Goal: Task Accomplishment & Management: Complete application form

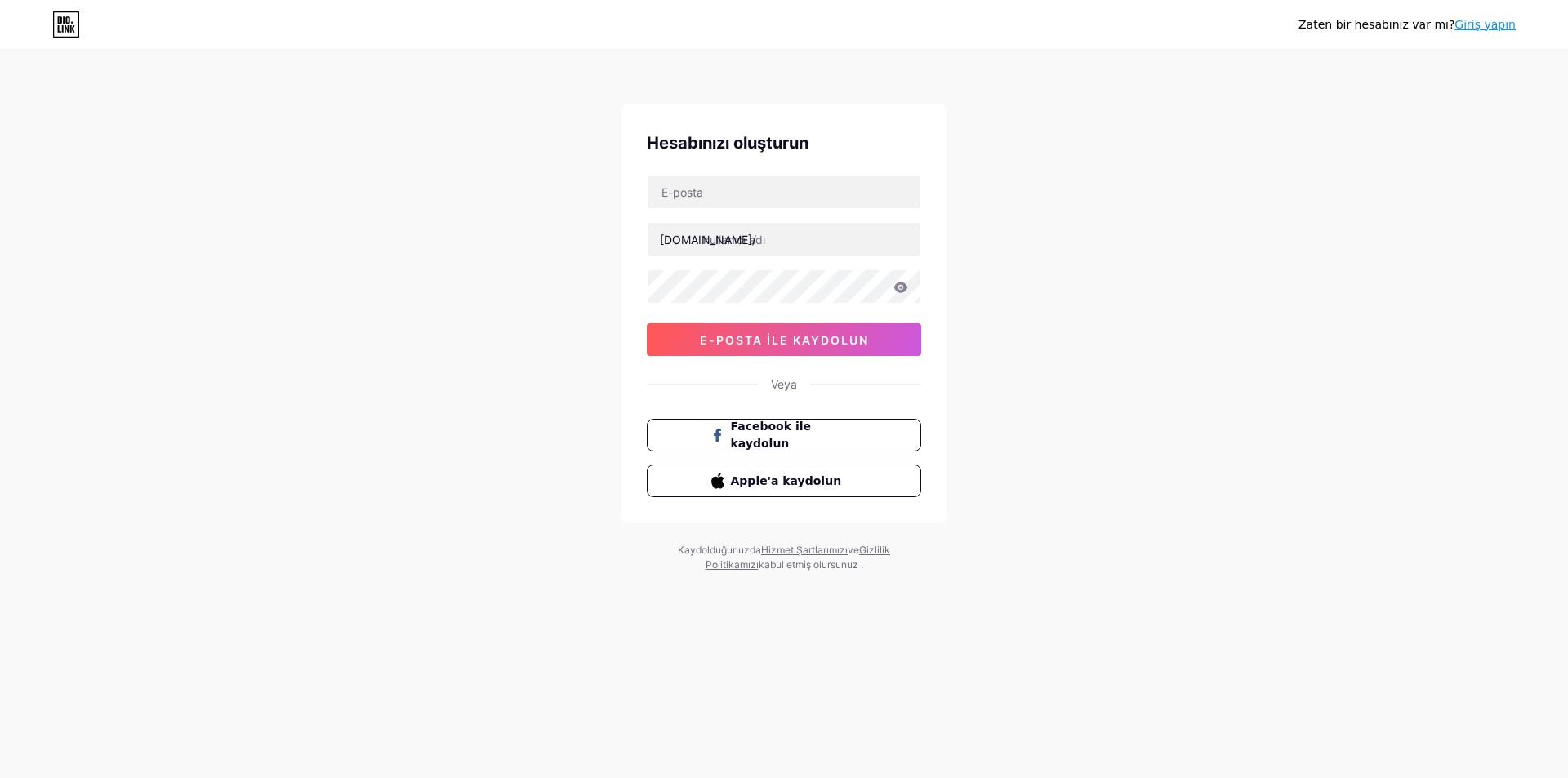
click at [786, 387] on font "Veya" at bounding box center [783, 384] width 26 height 14
click at [762, 193] on input "text" at bounding box center [783, 191] width 273 height 33
click at [1074, 320] on div "Zaten bir hesabınız var mı? Giriş yapın Hesabınızı oluşturun [DOMAIN_NAME]/ e-p…" at bounding box center [784, 312] width 1568 height 625
click at [1208, 340] on div "Zaten bir hesabınız var mı? Giriş yapın Hesabınızı oluşturun [DOMAIN_NAME]/ e-p…" at bounding box center [784, 312] width 1568 height 625
click at [721, 198] on input "text" at bounding box center [783, 191] width 273 height 33
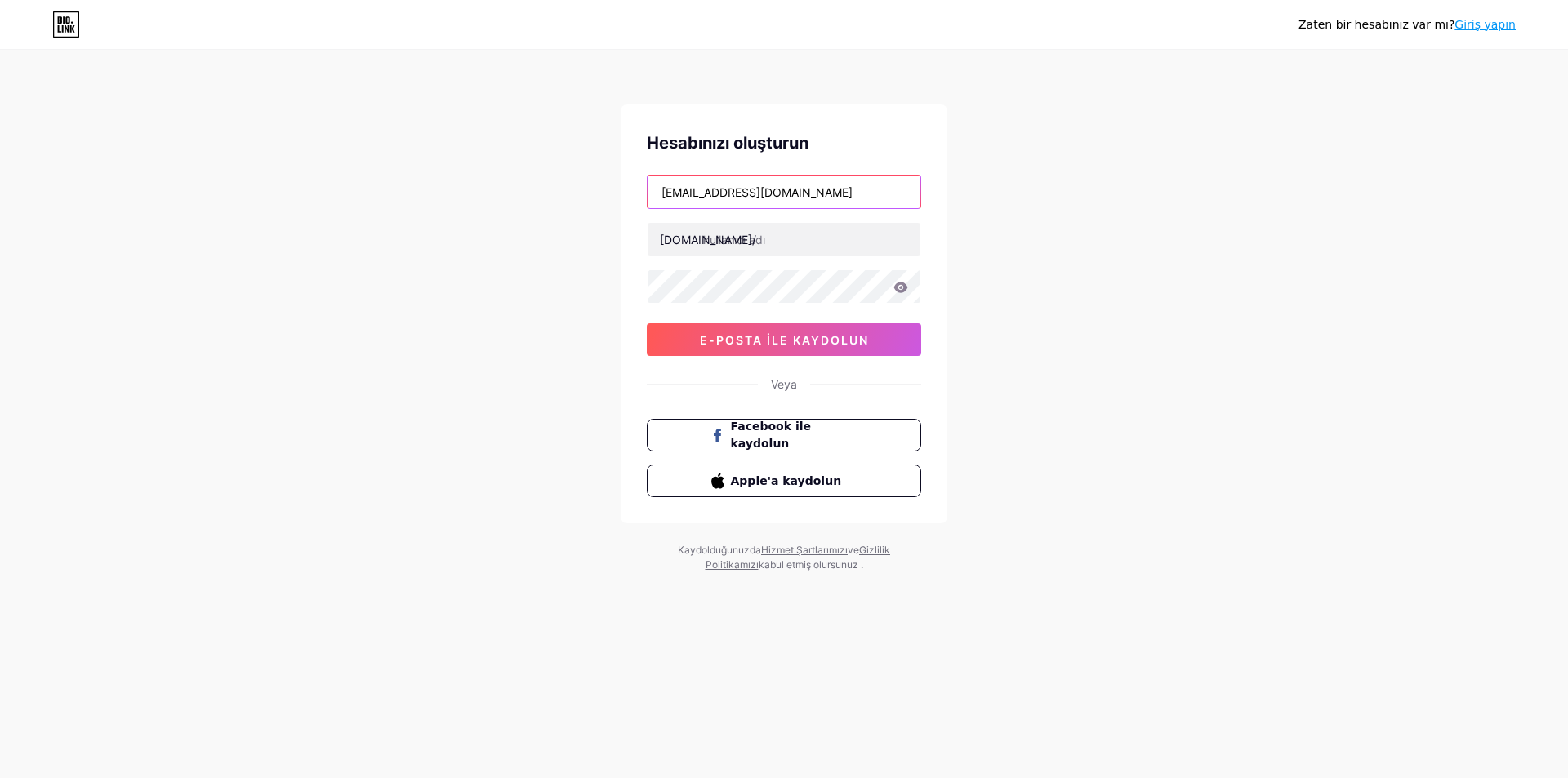
click at [723, 189] on input "[EMAIL_ADDRESS][DOMAIN_NAME]" at bounding box center [783, 191] width 273 height 33
click at [765, 189] on input "[EMAIL_ADDRESS][DOMAIN_NAME]" at bounding box center [783, 191] width 273 height 33
drag, startPoint x: 752, startPoint y: 195, endPoint x: 778, endPoint y: 192, distance: 26.2
click at [778, 192] on input "[EMAIL_ADDRESS][DOMAIN_NAME]" at bounding box center [783, 191] width 273 height 33
click at [796, 193] on input "[EMAIL_ADDRESS][DOMAIN_NAME]" at bounding box center [783, 191] width 273 height 33
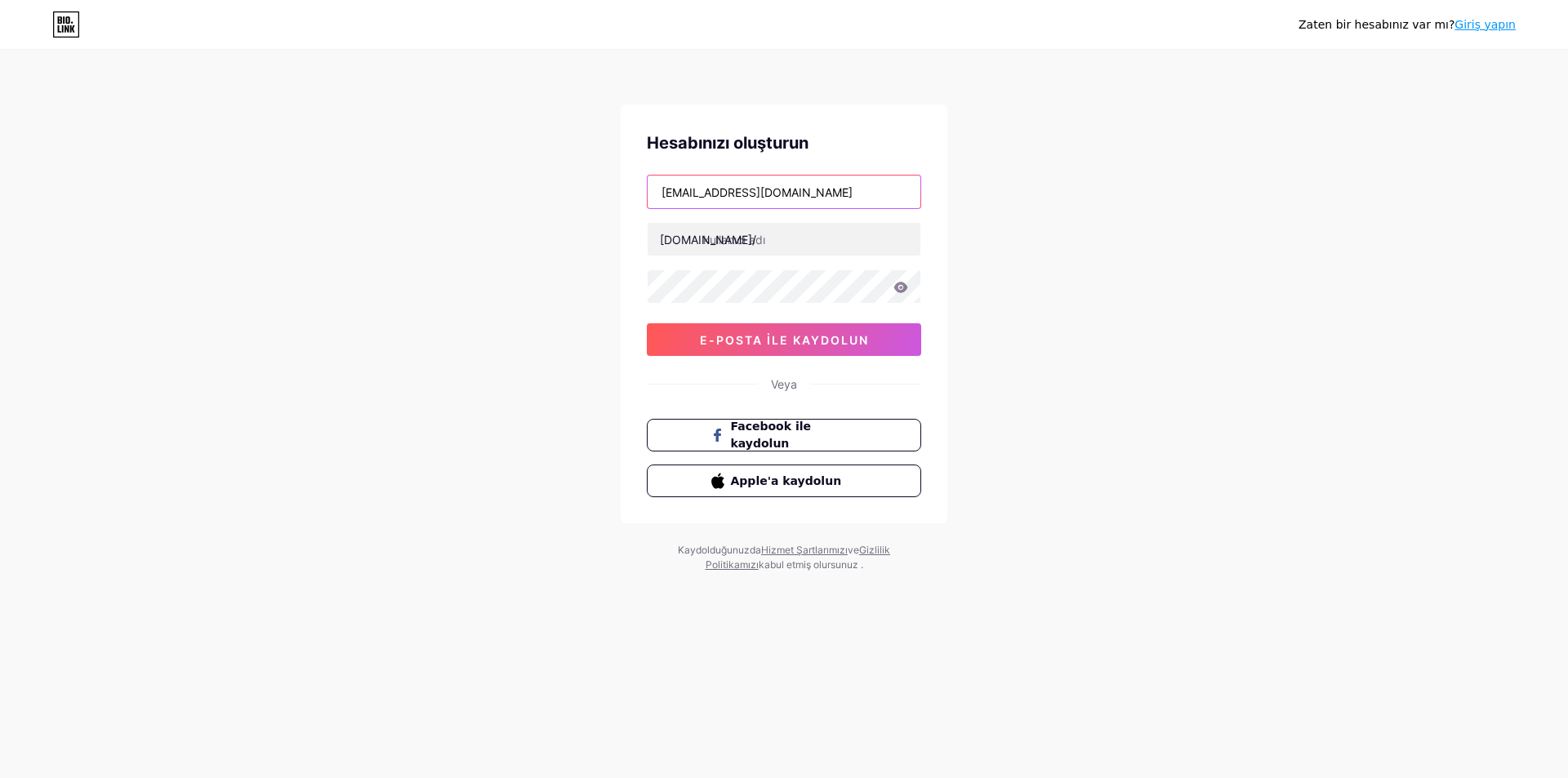
click at [776, 191] on input "[EMAIL_ADDRESS][DOMAIN_NAME]" at bounding box center [783, 191] width 273 height 33
type input "[EMAIL_ADDRESS][DOMAIN_NAME]"
click at [792, 229] on input "text" at bounding box center [783, 239] width 273 height 33
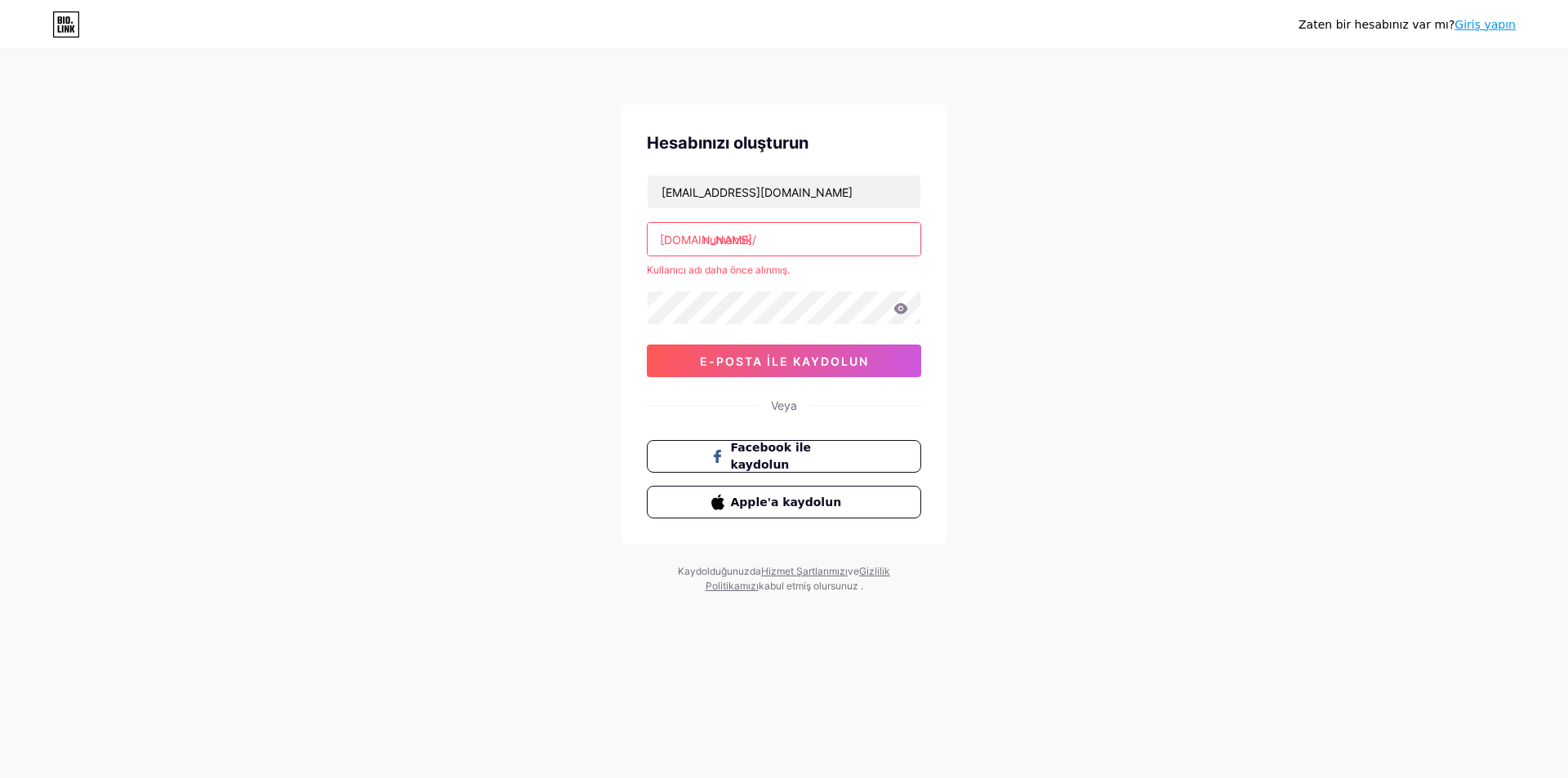
click at [785, 244] on input "numanok" at bounding box center [783, 239] width 273 height 33
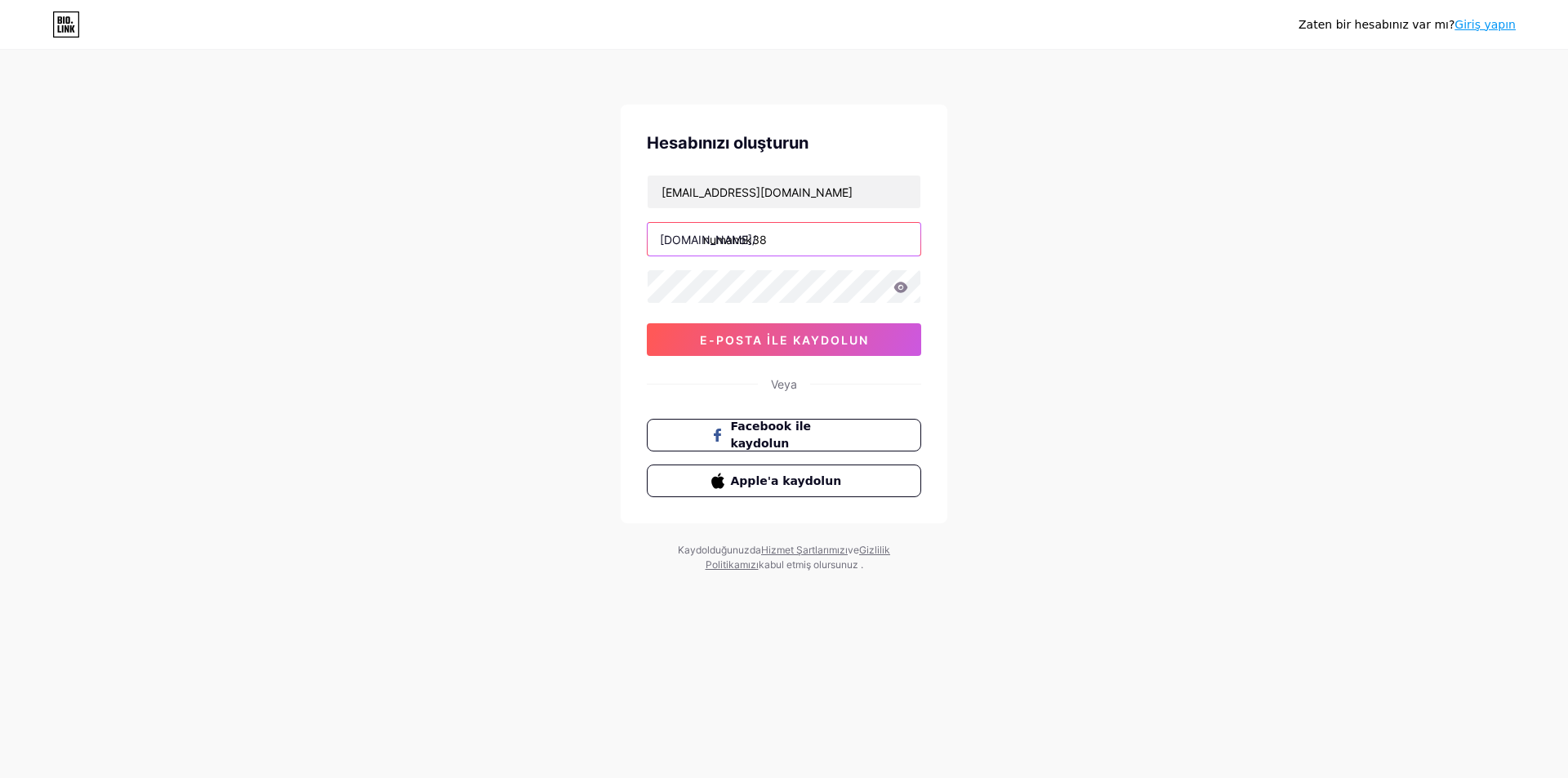
type input "numanok38"
click at [794, 348] on button "e-posta ile kaydolun" at bounding box center [783, 340] width 274 height 33
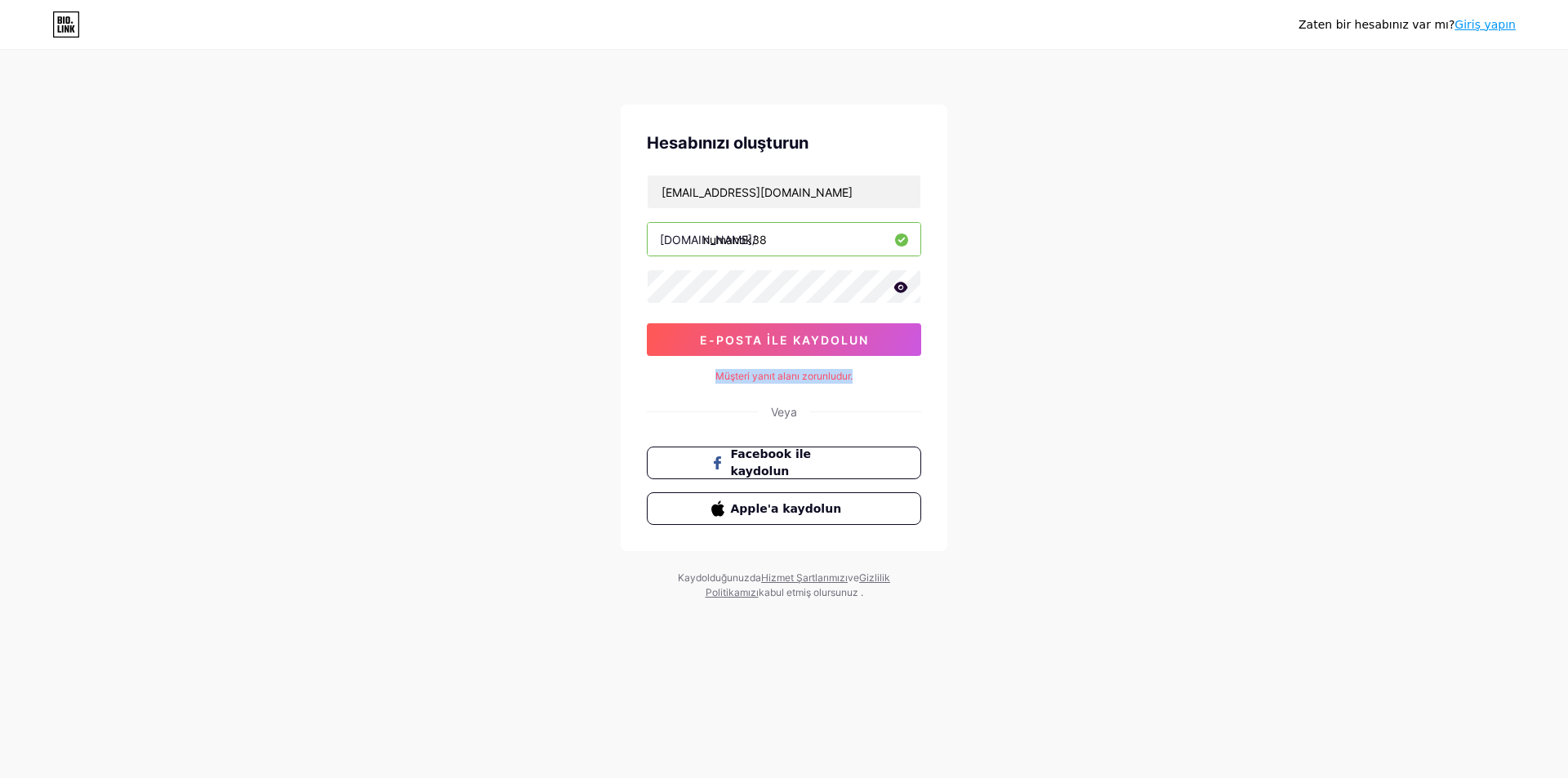
drag, startPoint x: 726, startPoint y: 369, endPoint x: 854, endPoint y: 376, distance: 128.2
click at [854, 376] on div "Müşteri yanıt alanı zorunludur." at bounding box center [783, 376] width 274 height 15
click at [897, 376] on div "Müşteri yanıt alanı zorunludur." at bounding box center [783, 376] width 274 height 15
click at [832, 200] on input "[EMAIL_ADDRESS][DOMAIN_NAME]" at bounding box center [783, 191] width 273 height 33
click at [787, 345] on font "e-posta ile kaydolun" at bounding box center [785, 340] width 169 height 14
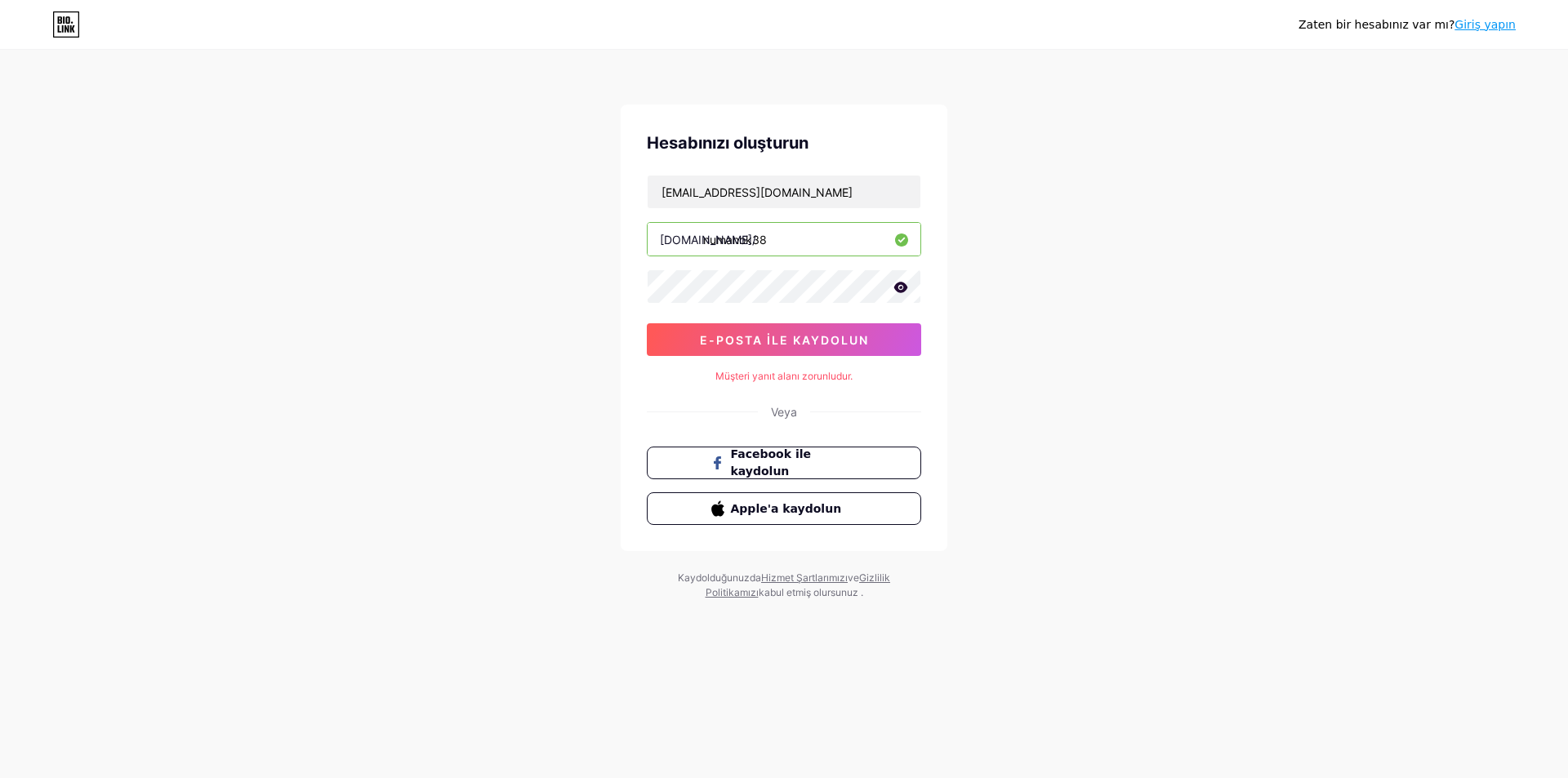
click at [906, 289] on icon at bounding box center [901, 287] width 14 height 11
click at [905, 286] on icon at bounding box center [900, 288] width 14 height 12
click at [731, 417] on div "Veya" at bounding box center [783, 412] width 274 height 17
click at [717, 407] on div "Veya" at bounding box center [783, 412] width 274 height 17
